Goal: Find specific page/section: Find specific page/section

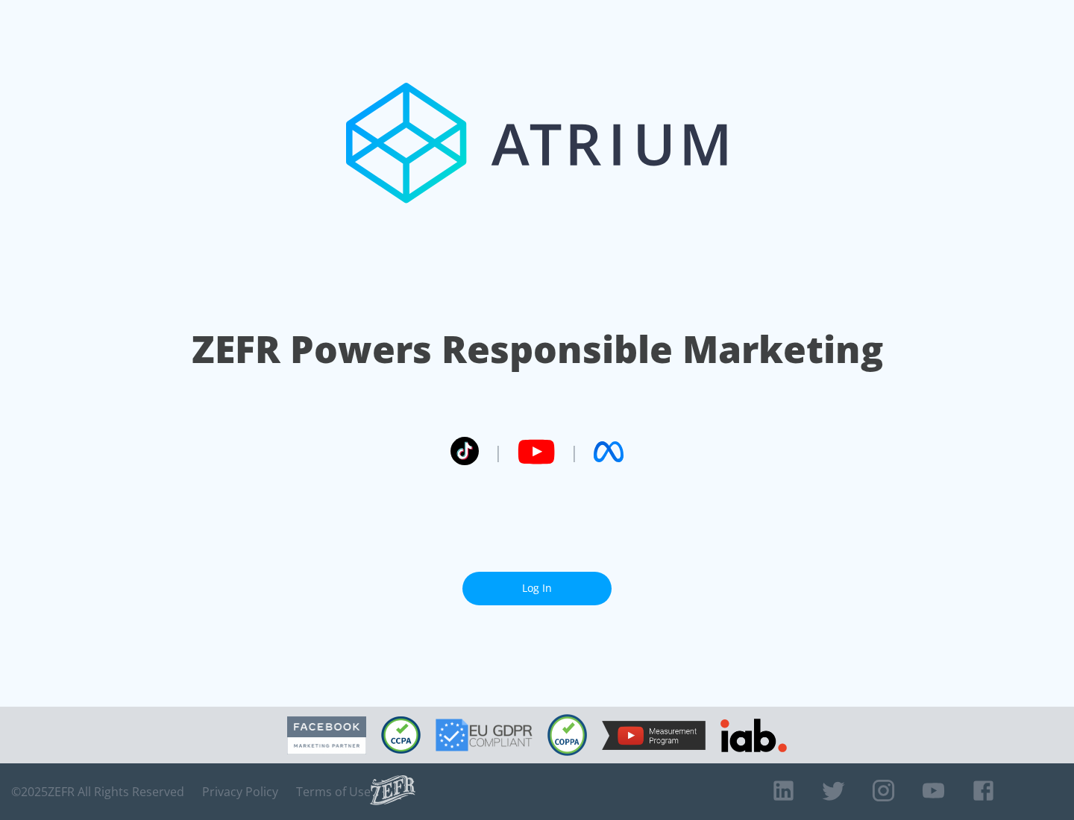
click at [537, 588] on link "Log In" at bounding box center [536, 589] width 149 height 34
